Goal: Task Accomplishment & Management: Manage account settings

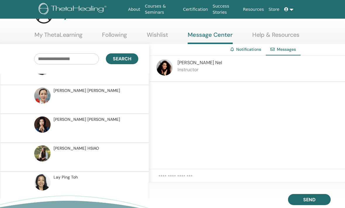
scroll to position [22, 0]
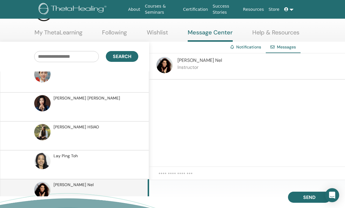
click at [74, 164] on p at bounding box center [95, 168] width 85 height 18
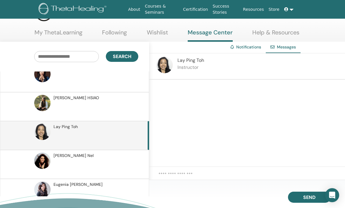
scroll to position [210, 0]
click at [97, 191] on p at bounding box center [95, 197] width 85 height 18
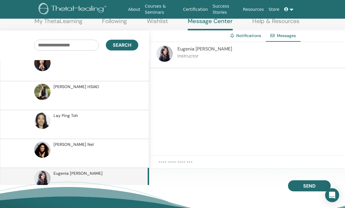
scroll to position [37, 0]
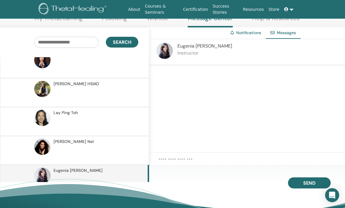
click at [98, 154] on p at bounding box center [95, 154] width 85 height 18
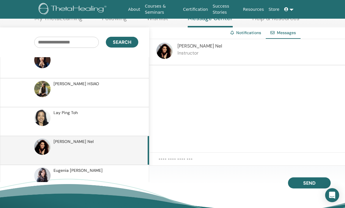
click at [233, 169] on textarea at bounding box center [254, 163] width 192 height 13
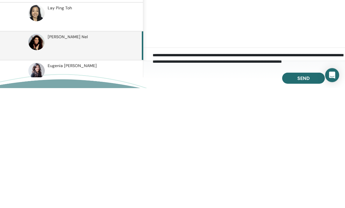
scroll to position [5, 0]
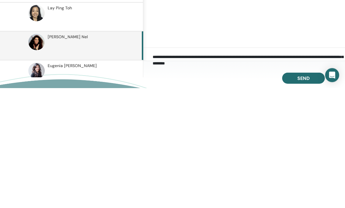
click at [265, 172] on textarea "**********" at bounding box center [249, 179] width 192 height 15
type textarea "**********"
click at [299, 172] on textarea "**********" at bounding box center [249, 179] width 192 height 15
click at [290, 172] on textarea "**********" at bounding box center [249, 179] width 192 height 15
click at [285, 172] on textarea "**********" at bounding box center [249, 179] width 192 height 15
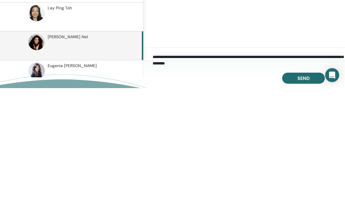
click at [266, 172] on textarea "**********" at bounding box center [249, 179] width 192 height 15
click at [274, 172] on textarea "**********" at bounding box center [249, 179] width 192 height 15
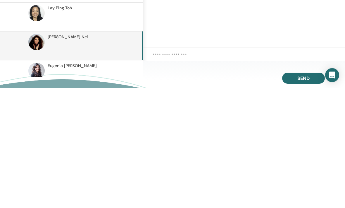
scroll to position [0, 0]
click at [207, 172] on textarea at bounding box center [249, 179] width 192 height 15
paste textarea "**********"
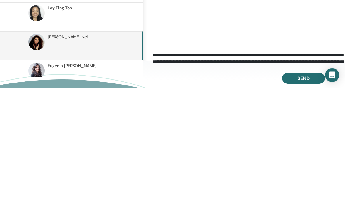
scroll to position [4, 0]
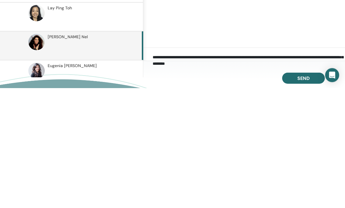
type textarea "**********"
click at [306, 196] on span "Send" at bounding box center [303, 199] width 12 height 6
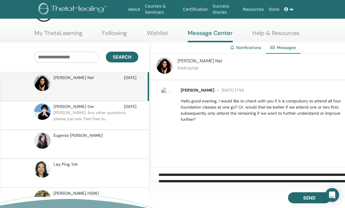
scroll to position [21, 0]
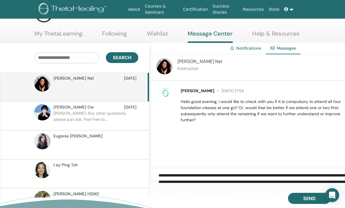
click at [56, 110] on span "Yee Leng Ow" at bounding box center [73, 107] width 40 height 6
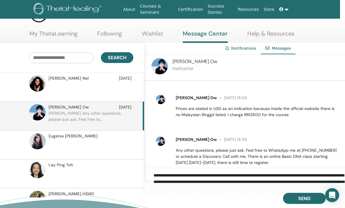
scroll to position [21, 6]
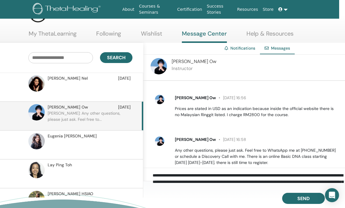
click at [254, 187] on textarea "**********" at bounding box center [249, 179] width 192 height 15
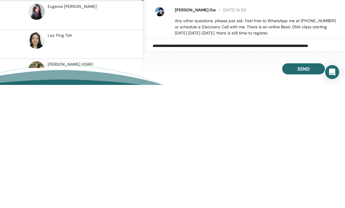
scroll to position [43, 6]
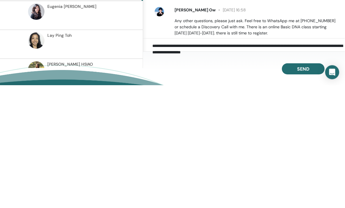
type textarea "**********"
click at [298, 189] on span "Send" at bounding box center [303, 192] width 12 height 6
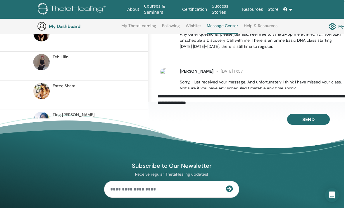
scroll to position [214, 0]
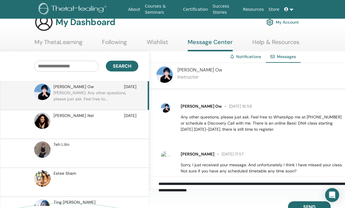
click at [42, 126] on img at bounding box center [42, 121] width 16 height 16
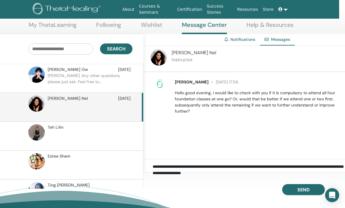
scroll to position [32, 6]
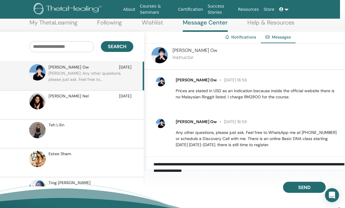
scroll to position [32, 6]
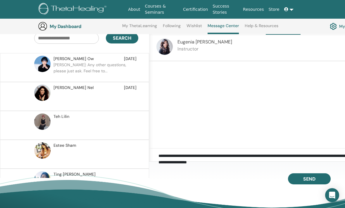
scroll to position [22, 0]
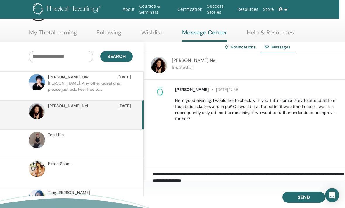
scroll to position [22, 6]
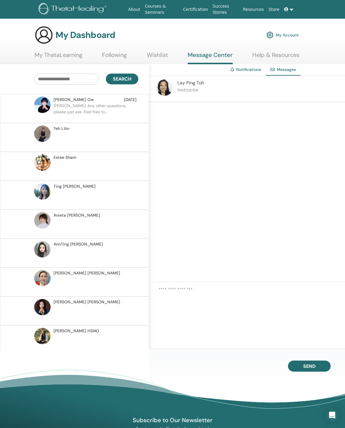
scroll to position [2, 0]
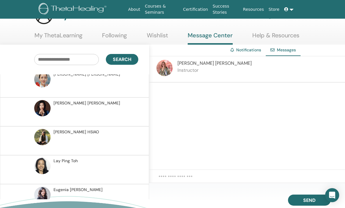
scroll to position [22, 0]
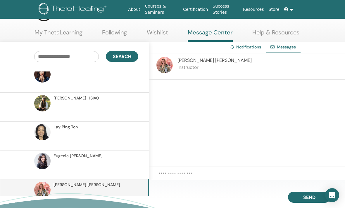
click at [215, 183] on textarea at bounding box center [254, 177] width 192 height 13
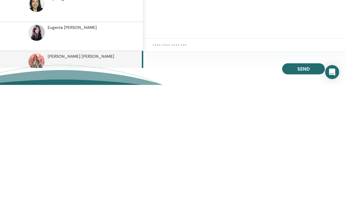
click at [160, 166] on textarea at bounding box center [249, 172] width 192 height 13
paste textarea "**********"
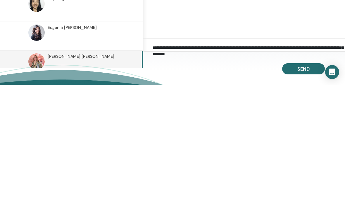
scroll to position [5, 0]
type textarea "**********"
click at [303, 189] on span "Send" at bounding box center [303, 192] width 12 height 6
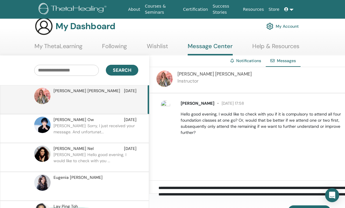
scroll to position [8, 0]
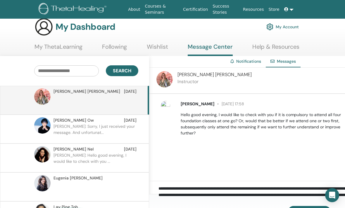
click at [209, 197] on textarea "**********" at bounding box center [254, 193] width 192 height 15
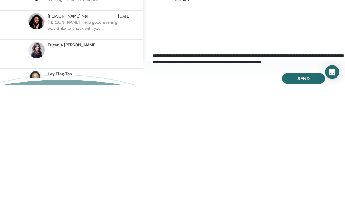
scroll to position [4, 0]
type textarea "**********"
click at [302, 199] on span "Send" at bounding box center [303, 202] width 12 height 6
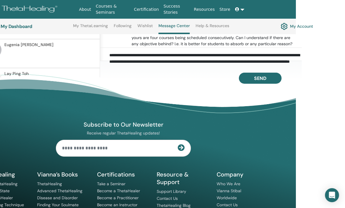
scroll to position [157, 78]
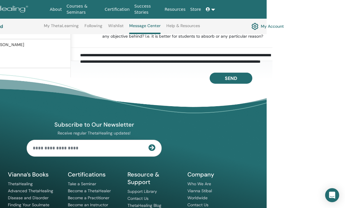
click at [235, 179] on div "Subscribe to Our Newsletter Receive regular ThetaHealing updates! Theta Healing…" at bounding box center [93, 162] width 299 height 166
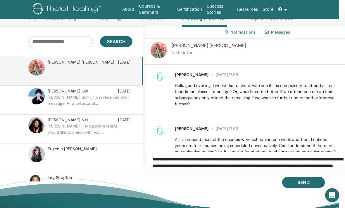
scroll to position [0, 0]
click at [41, 102] on img at bounding box center [36, 96] width 16 height 16
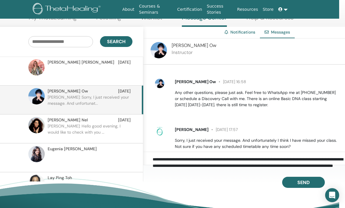
scroll to position [214, 0]
click at [41, 128] on img at bounding box center [36, 125] width 16 height 16
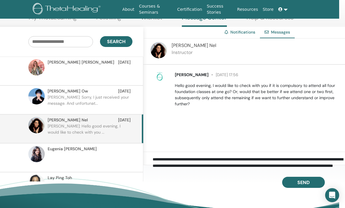
click at [39, 103] on img at bounding box center [36, 96] width 16 height 16
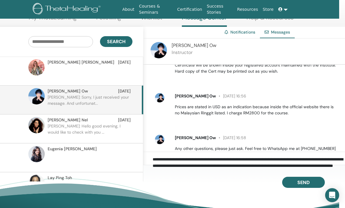
scroll to position [214, 0]
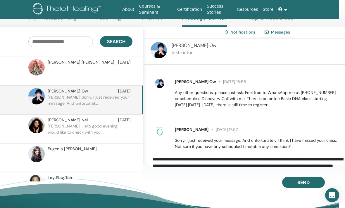
click at [34, 72] on img at bounding box center [36, 67] width 16 height 16
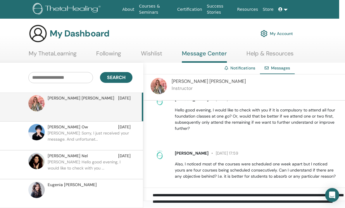
scroll to position [0, 6]
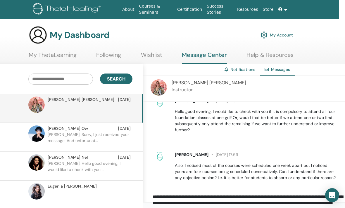
click at [246, 72] on link "Notifications" at bounding box center [242, 69] width 25 height 5
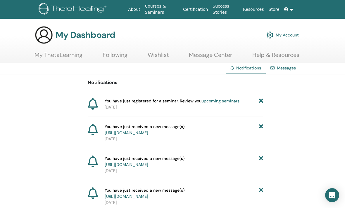
click at [219, 101] on link "upcoming seminars" at bounding box center [220, 100] width 38 height 5
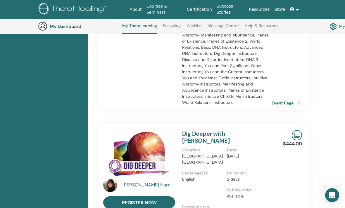
scroll to position [370, 0]
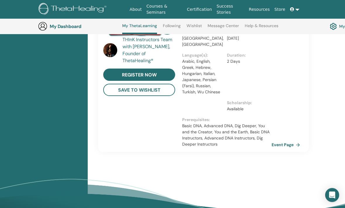
click at [141, 50] on div "THInK Instructors Team with Vianna Stibal, Founder of ThetaHealing®" at bounding box center [149, 51] width 54 height 28
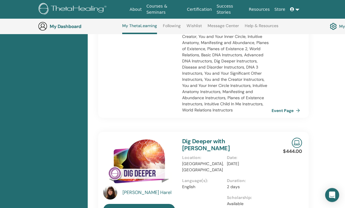
scroll to position [349, 0]
click at [292, 106] on link "Event Page" at bounding box center [286, 110] width 31 height 9
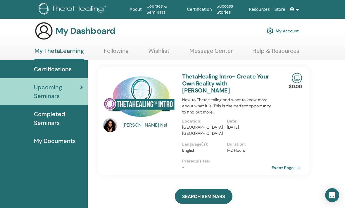
scroll to position [0, 0]
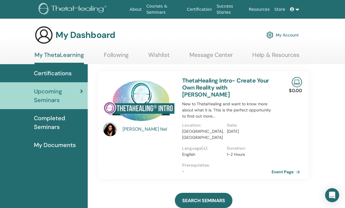
click at [290, 33] on link "My Account" at bounding box center [282, 35] width 32 height 13
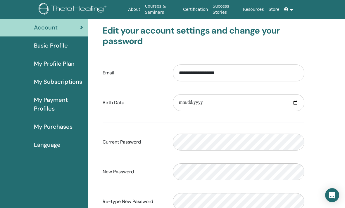
scroll to position [34, 0]
click at [239, 104] on input "date" at bounding box center [238, 103] width 131 height 17
click at [243, 112] on input "**********" at bounding box center [238, 103] width 131 height 17
type input "**********"
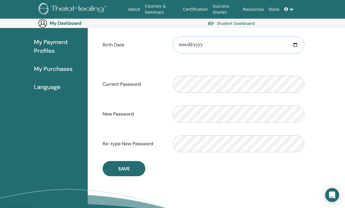
scroll to position [104, 0]
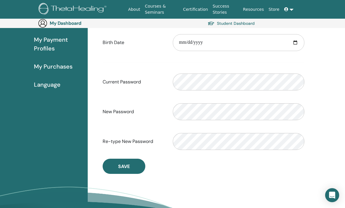
click at [131, 164] on button "Save" at bounding box center [124, 166] width 43 height 15
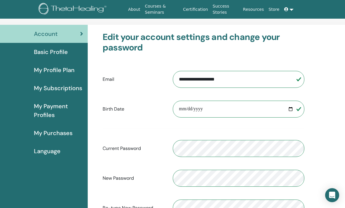
scroll to position [26, 0]
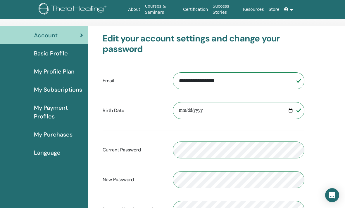
click at [37, 56] on span "Basic Profile" at bounding box center [51, 53] width 34 height 9
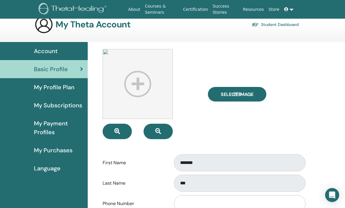
scroll to position [11, 0]
click at [249, 97] on span "Select Image" at bounding box center [237, 94] width 33 height 6
click at [241, 96] on input "Select Image" at bounding box center [237, 94] width 8 height 4
type input "**********"
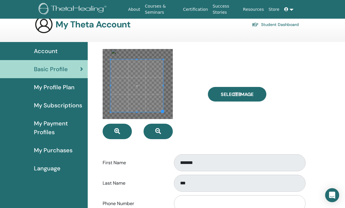
click at [240, 94] on span "Select Image" at bounding box center [237, 94] width 33 height 6
click at [240, 94] on input "Select Image" at bounding box center [237, 94] width 8 height 4
type input "**********"
click at [160, 137] on button "button" at bounding box center [157, 131] width 29 height 15
click at [117, 133] on icon "button" at bounding box center [117, 132] width 6 height 6
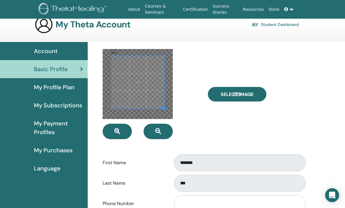
click at [119, 134] on icon "button" at bounding box center [117, 132] width 6 height 6
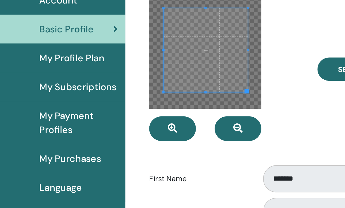
click at [74, 124] on link "My Payment Profiles" at bounding box center [44, 137] width 88 height 27
click at [114, 138] on icon "button" at bounding box center [117, 141] width 6 height 6
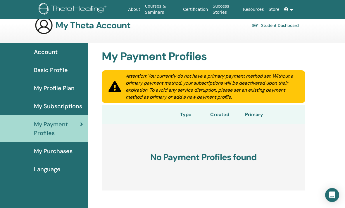
scroll to position [10, 0]
click at [65, 68] on span "Basic Profile" at bounding box center [51, 70] width 34 height 9
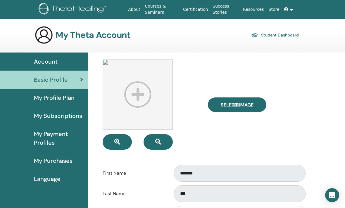
click at [248, 110] on label "Select Image" at bounding box center [237, 105] width 58 height 15
click at [241, 107] on input "Select Image" at bounding box center [237, 105] width 8 height 4
type input "**********"
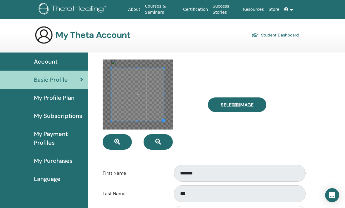
click at [255, 148] on div "Select Image" at bounding box center [255, 105] width 105 height 90
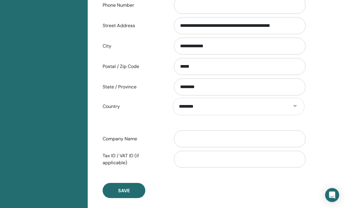
scroll to position [220, 0]
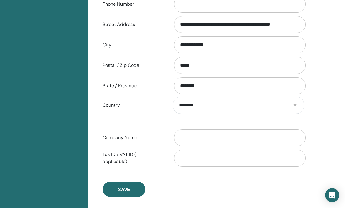
click at [131, 190] on button "Save" at bounding box center [124, 189] width 43 height 15
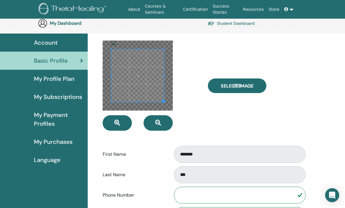
scroll to position [0, 0]
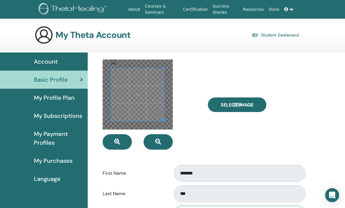
click at [66, 98] on span "My Profile Plan" at bounding box center [54, 97] width 41 height 9
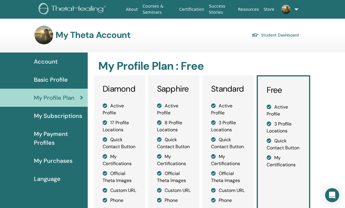
click at [62, 118] on span "My Subscriptions" at bounding box center [58, 116] width 48 height 9
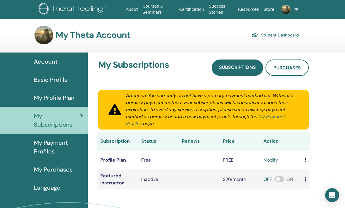
click at [56, 146] on span "My Payment Profiles" at bounding box center [58, 147] width 49 height 18
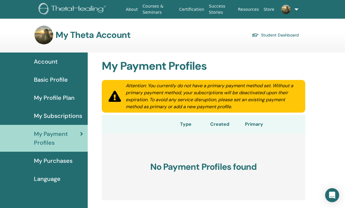
click at [58, 118] on span "My Subscriptions" at bounding box center [58, 116] width 48 height 9
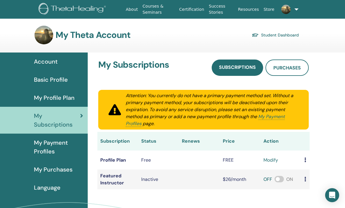
click at [295, 68] on span "Purchases" at bounding box center [286, 68] width 27 height 6
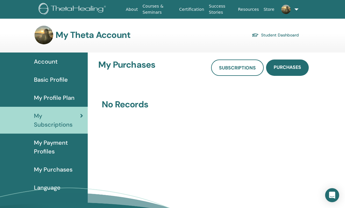
click at [44, 150] on span "My Payment Profiles" at bounding box center [58, 147] width 49 height 18
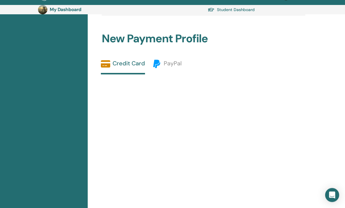
scroll to position [202, 0]
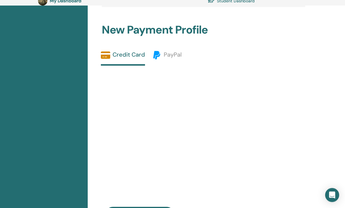
click at [167, 57] on span "PayPal" at bounding box center [173, 55] width 18 height 8
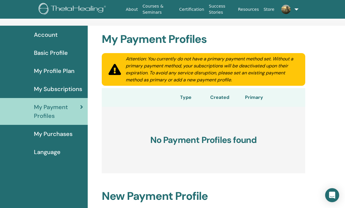
scroll to position [27, 0]
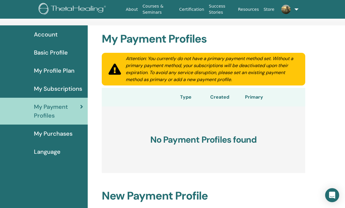
click at [53, 138] on span "My Purchases" at bounding box center [53, 133] width 39 height 9
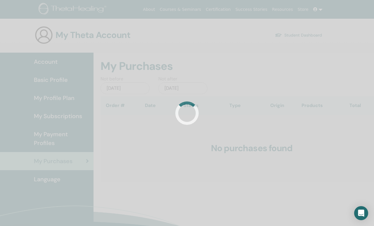
scroll to position [3, 0]
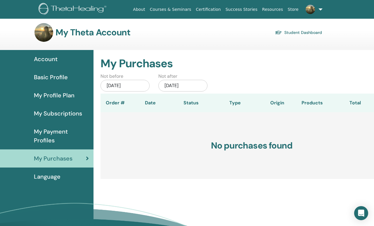
click at [53, 180] on span "Language" at bounding box center [47, 176] width 27 height 9
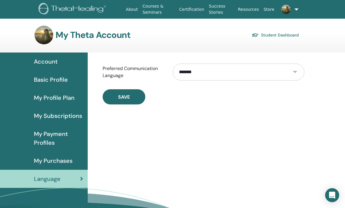
click at [280, 32] on link "Student Dashboard" at bounding box center [275, 35] width 47 height 8
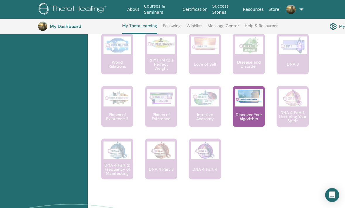
scroll to position [463, 0]
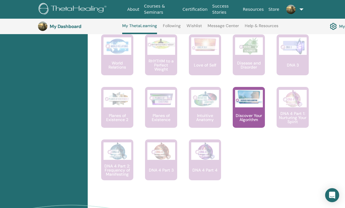
click at [256, 117] on p "Discover Your Algorithm" at bounding box center [249, 118] width 32 height 8
